Goal: Find specific page/section: Find specific page/section

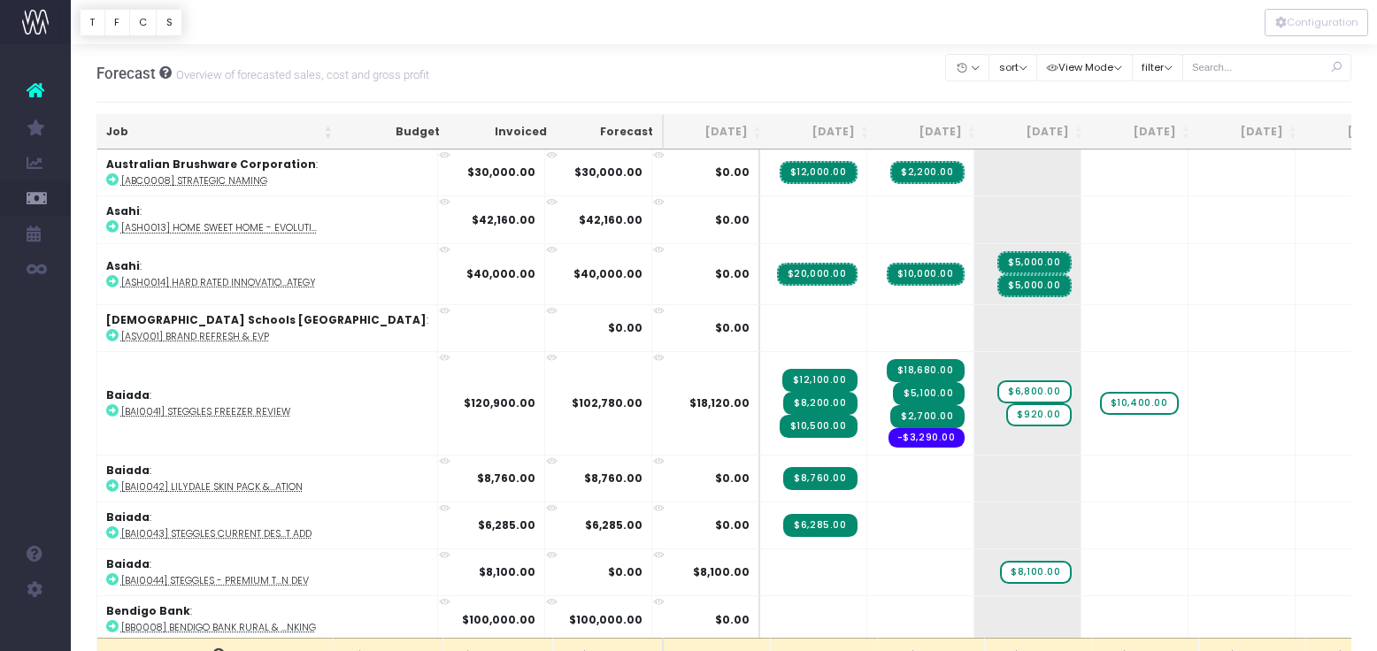
scroll to position [0, 97]
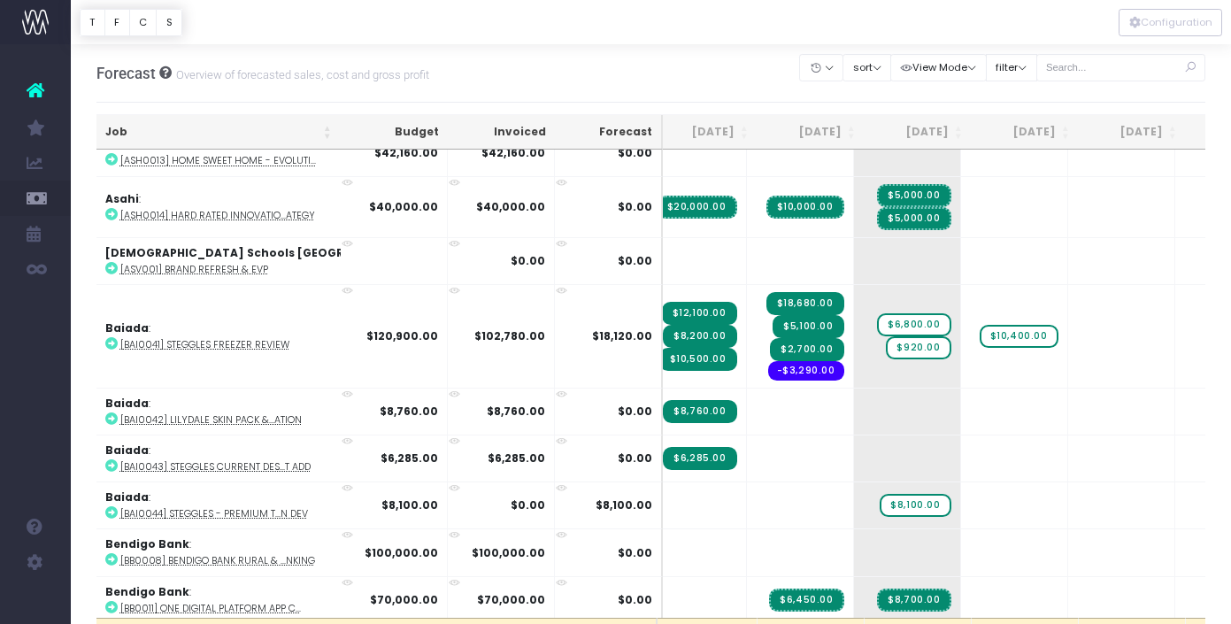
scroll to position [0, 120]
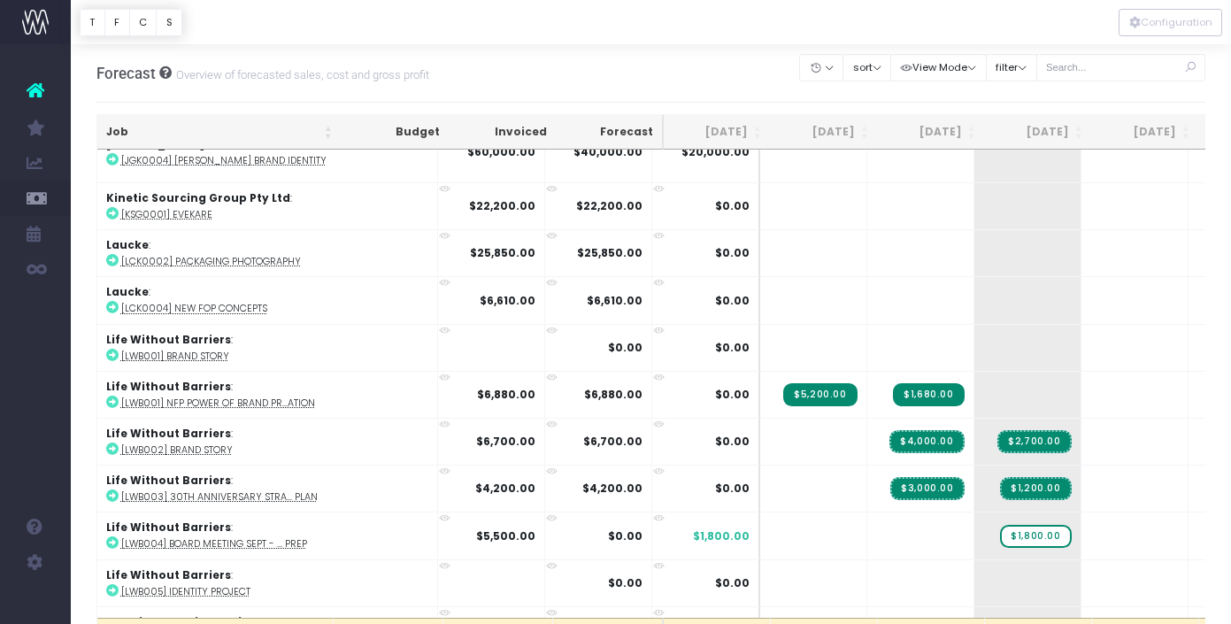
scroll to position [2230, 0]
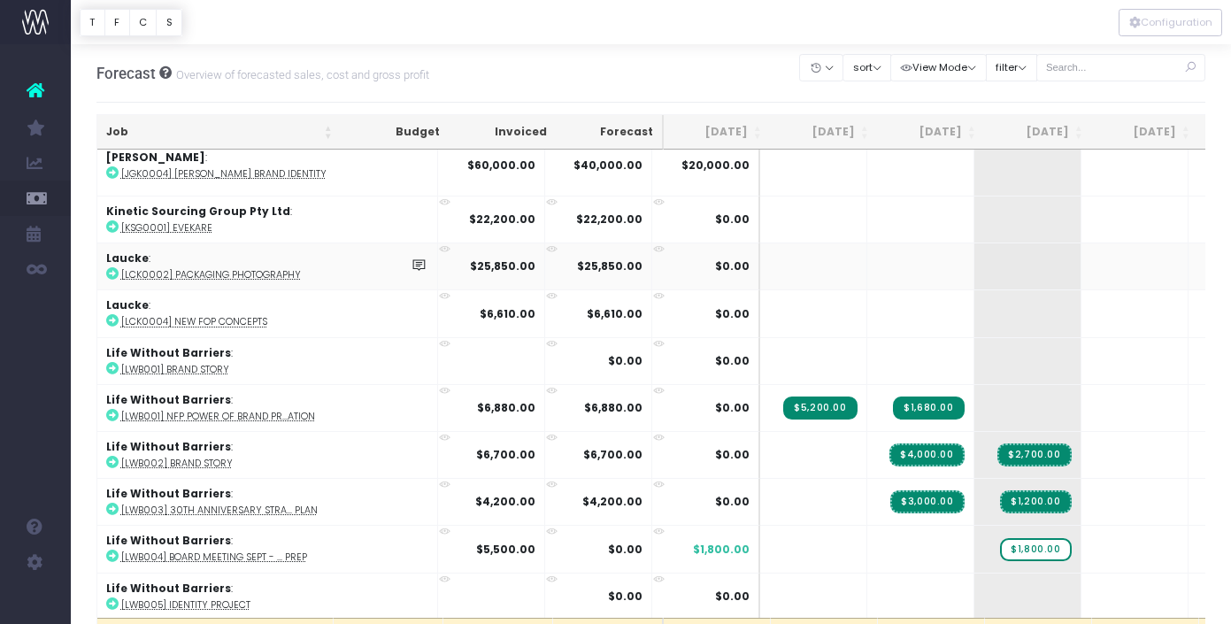
click at [111, 270] on icon at bounding box center [112, 273] width 12 height 12
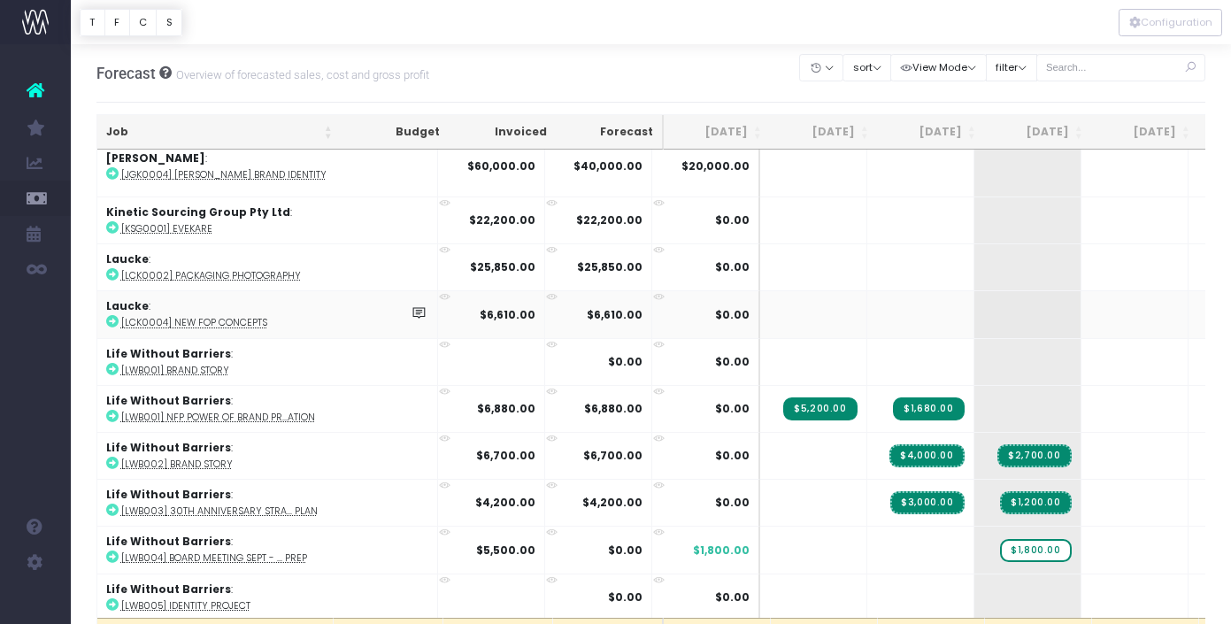
click at [109, 315] on icon at bounding box center [112, 321] width 12 height 12
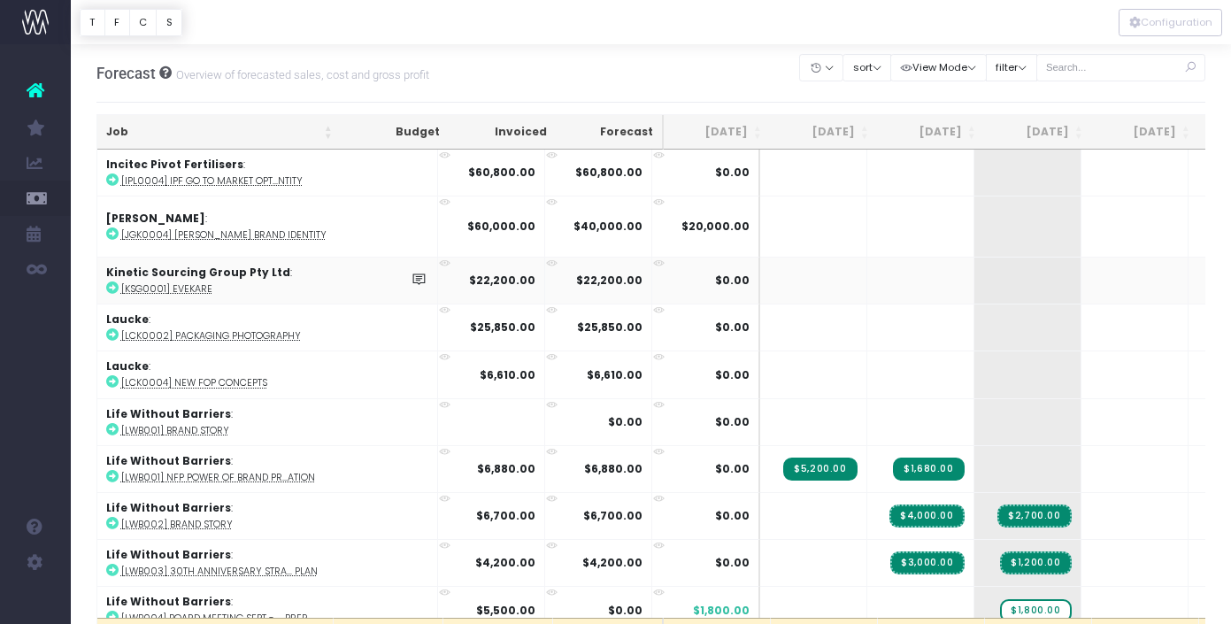
scroll to position [2163, 0]
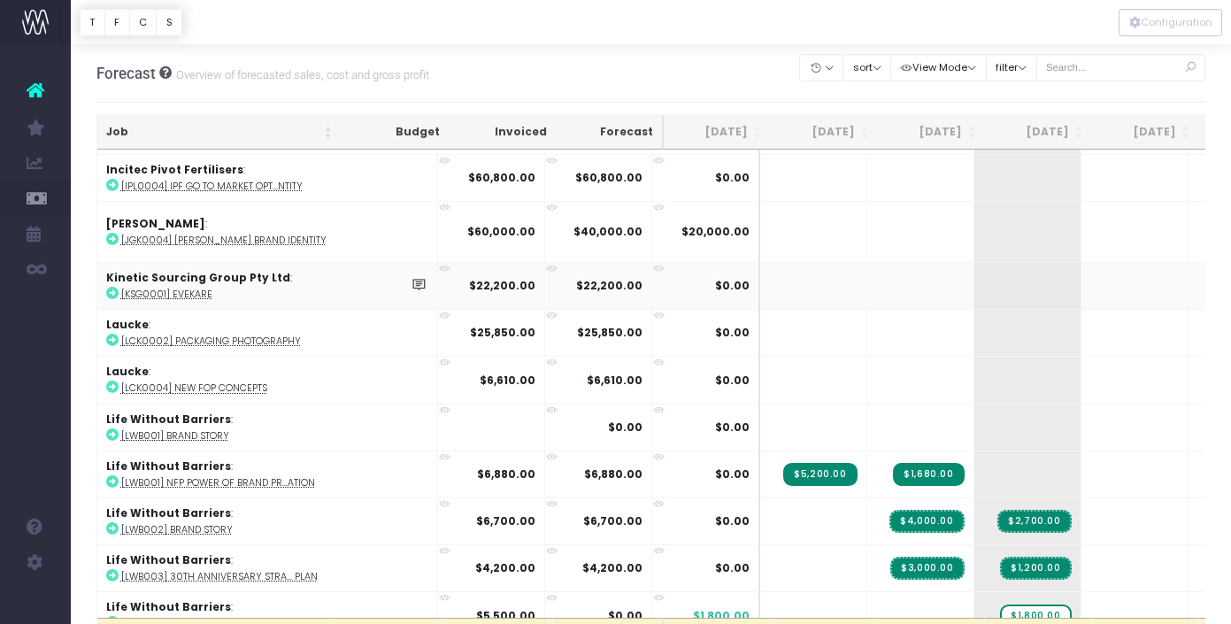
click at [111, 288] on icon at bounding box center [112, 293] width 12 height 12
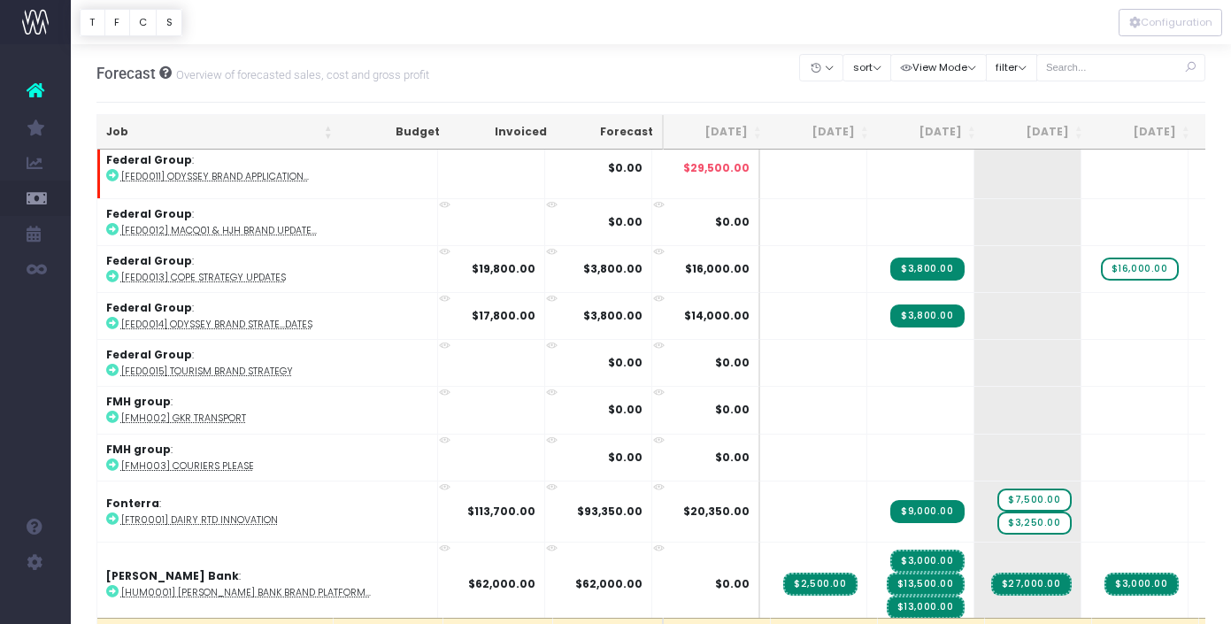
scroll to position [1622, 0]
